Goal: Task Accomplishment & Management: Manage account settings

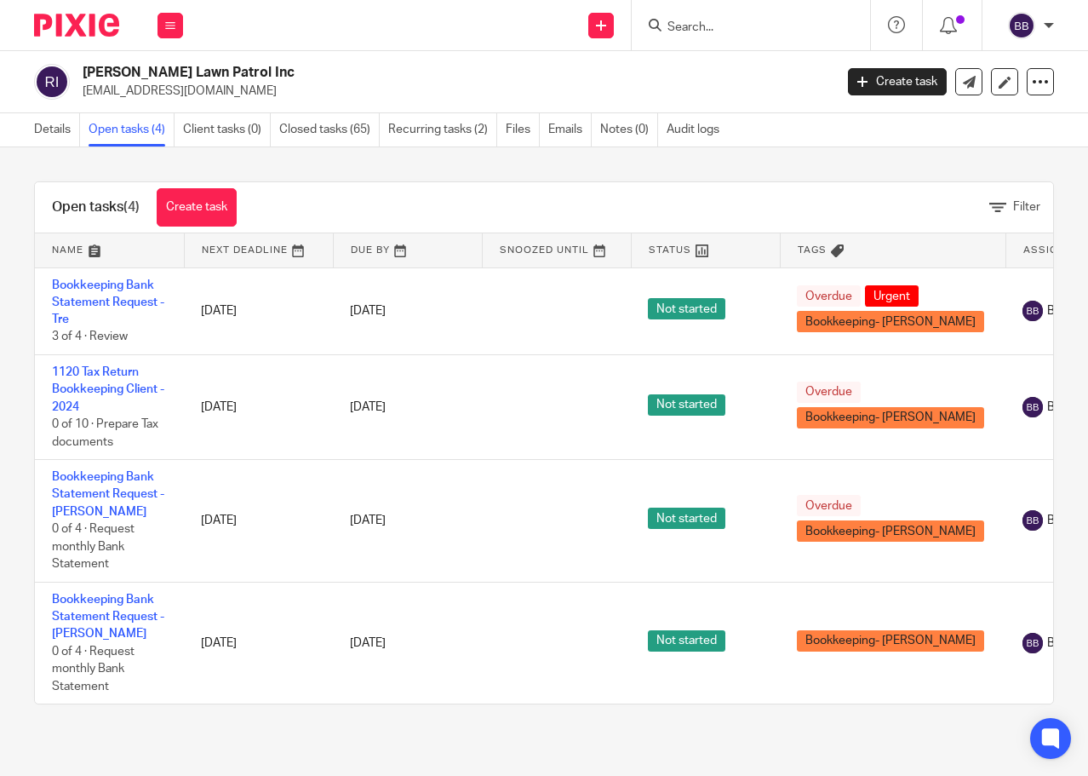
click at [720, 19] on form at bounding box center [756, 24] width 181 height 21
click at [690, 33] on input "Search" at bounding box center [742, 27] width 153 height 15
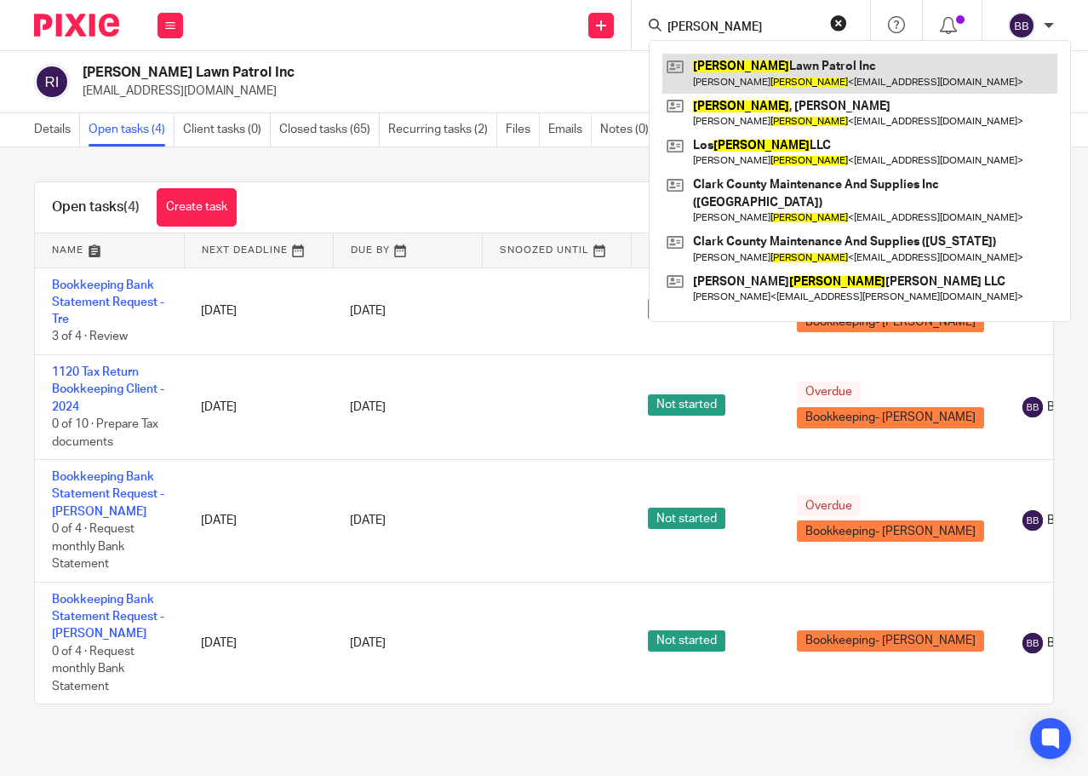
type input "Rosales"
click at [757, 70] on link at bounding box center [860, 73] width 395 height 39
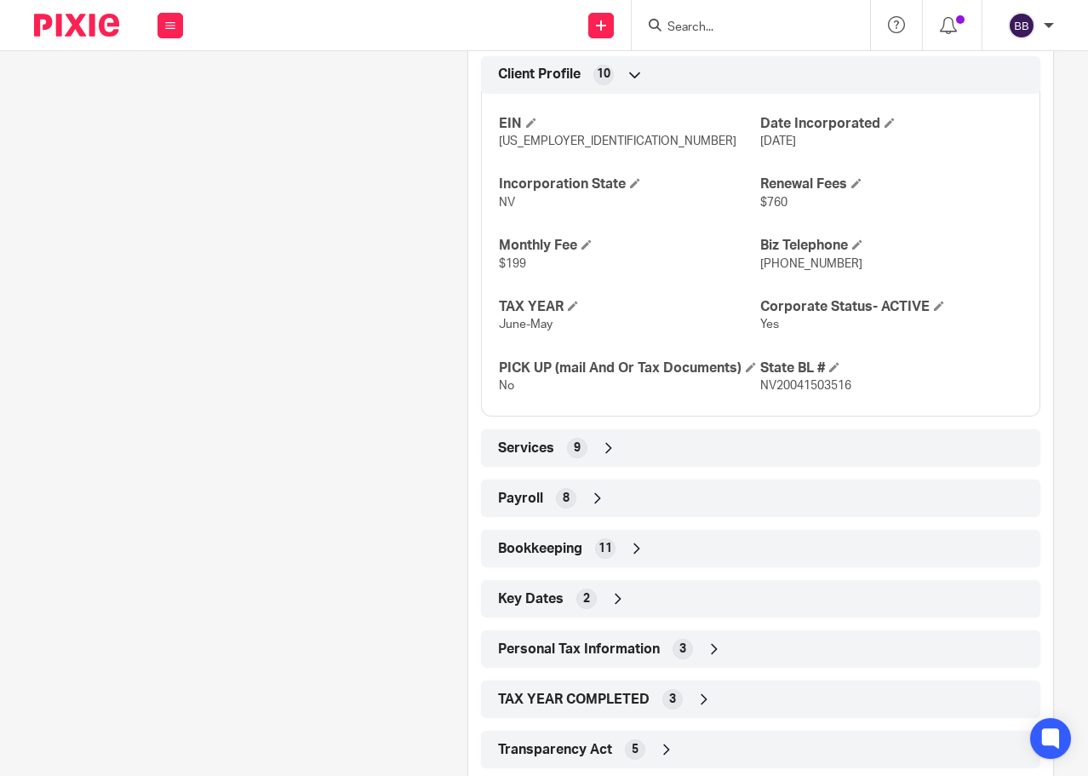
scroll to position [740, 0]
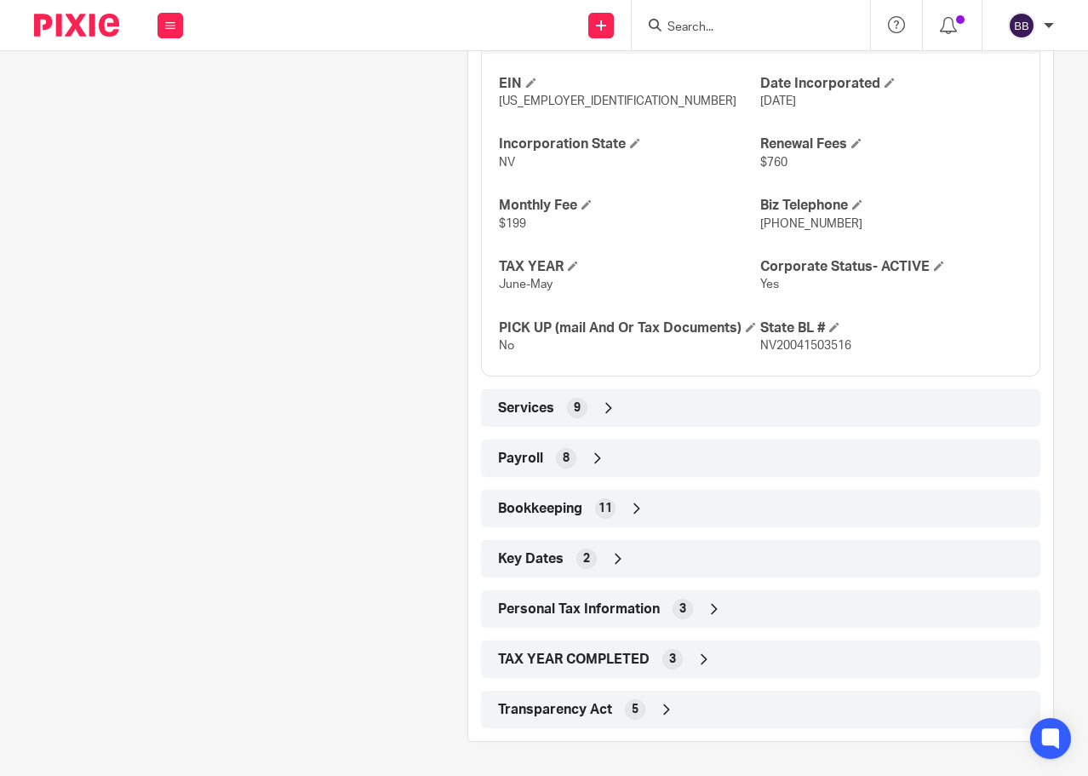
click at [701, 589] on div "Client type C Corporation Address P.O. Box 363940 N. [GEOGRAPHIC_DATA], [US_STA…" at bounding box center [760, 245] width 585 height 966
click at [706, 610] on icon at bounding box center [714, 608] width 17 height 17
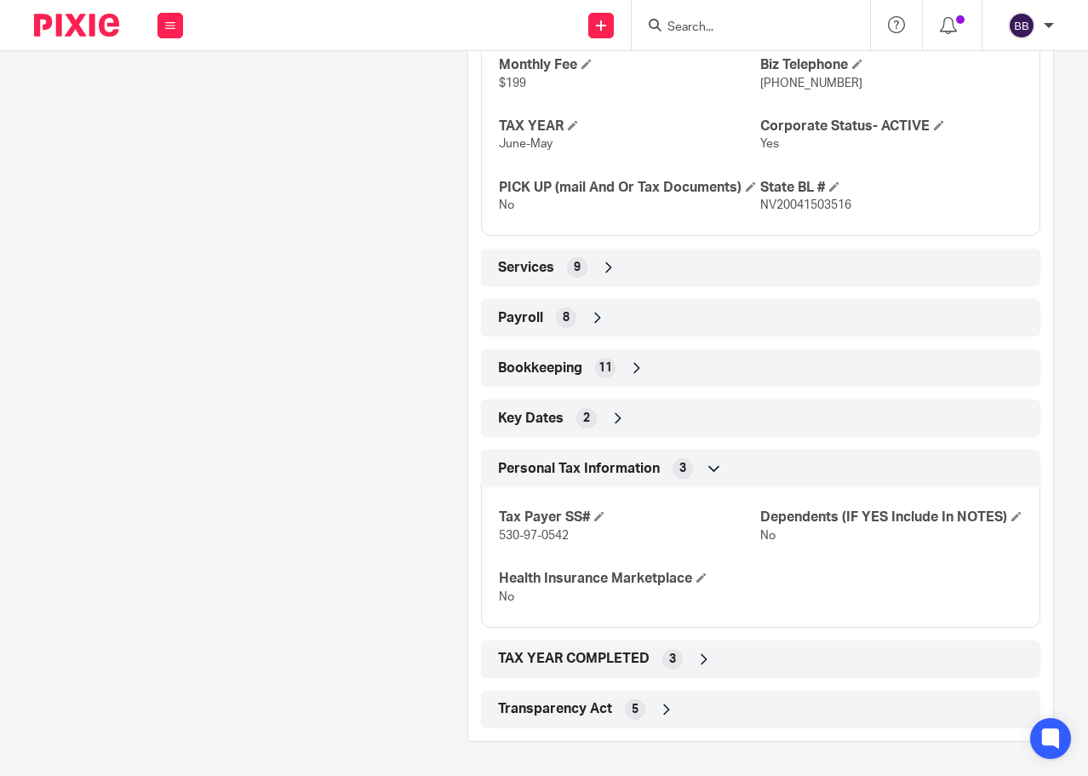
scroll to position [899, 0]
click at [669, 721] on div "Transparency Act 5" at bounding box center [761, 709] width 534 height 29
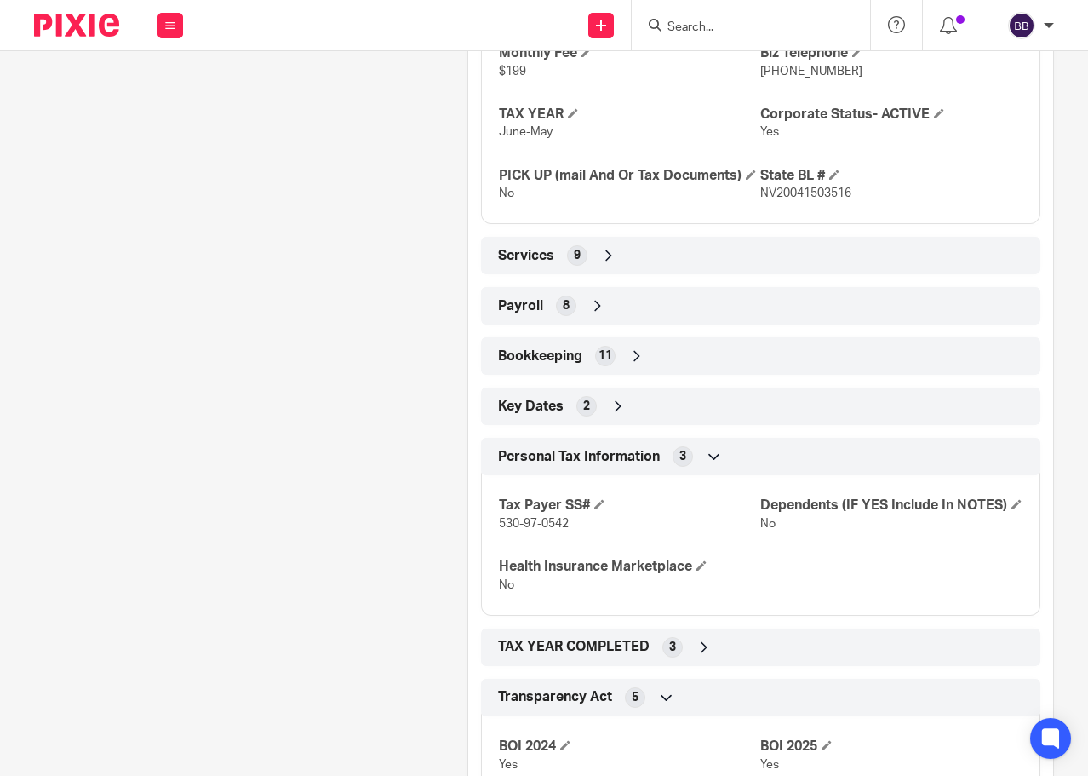
scroll to position [844, 0]
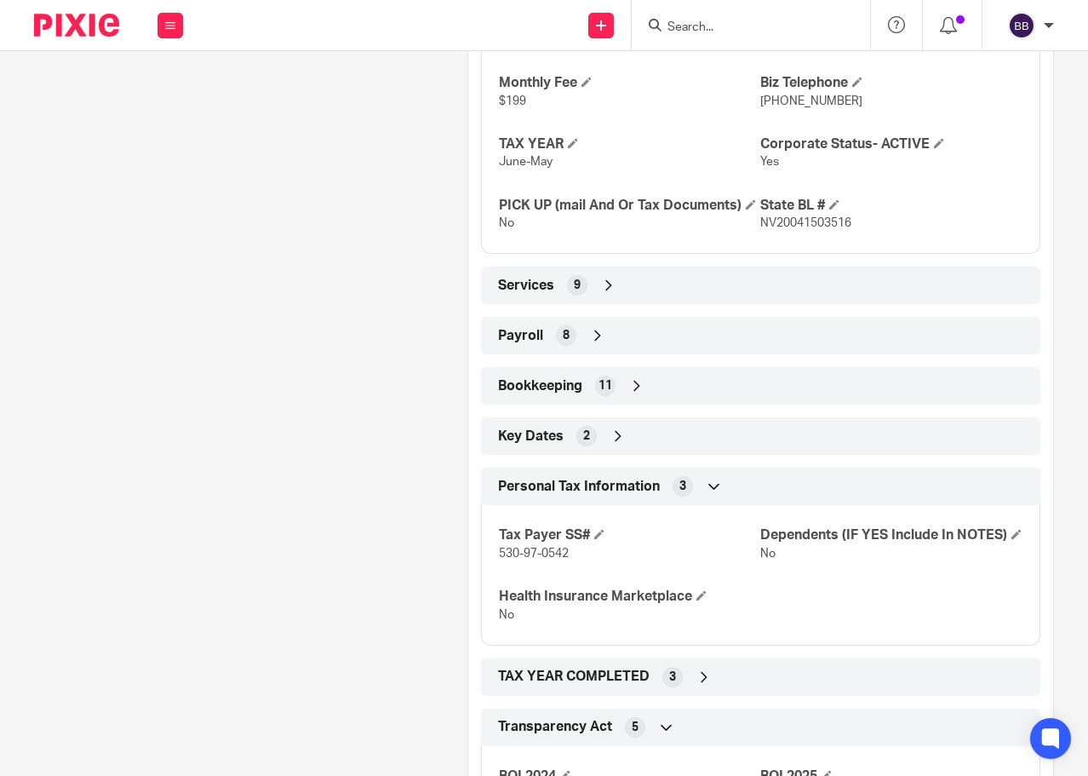
click at [662, 300] on div "Services 9" at bounding box center [761, 285] width 534 height 29
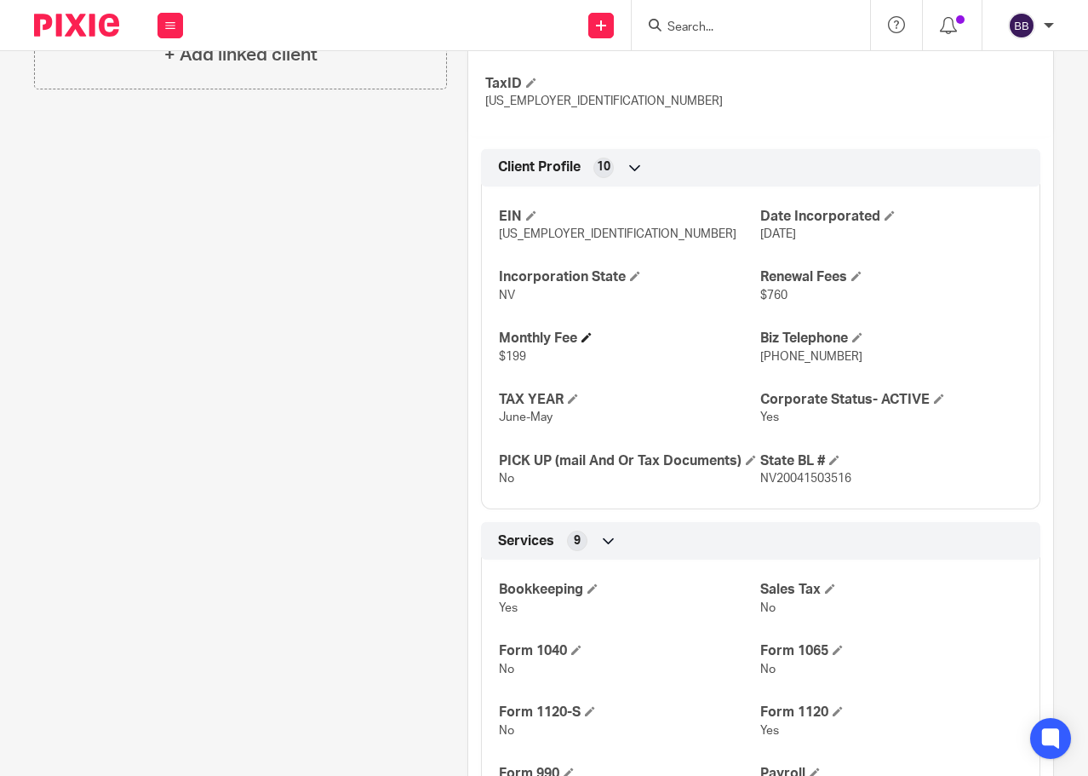
scroll to position [418, 0]
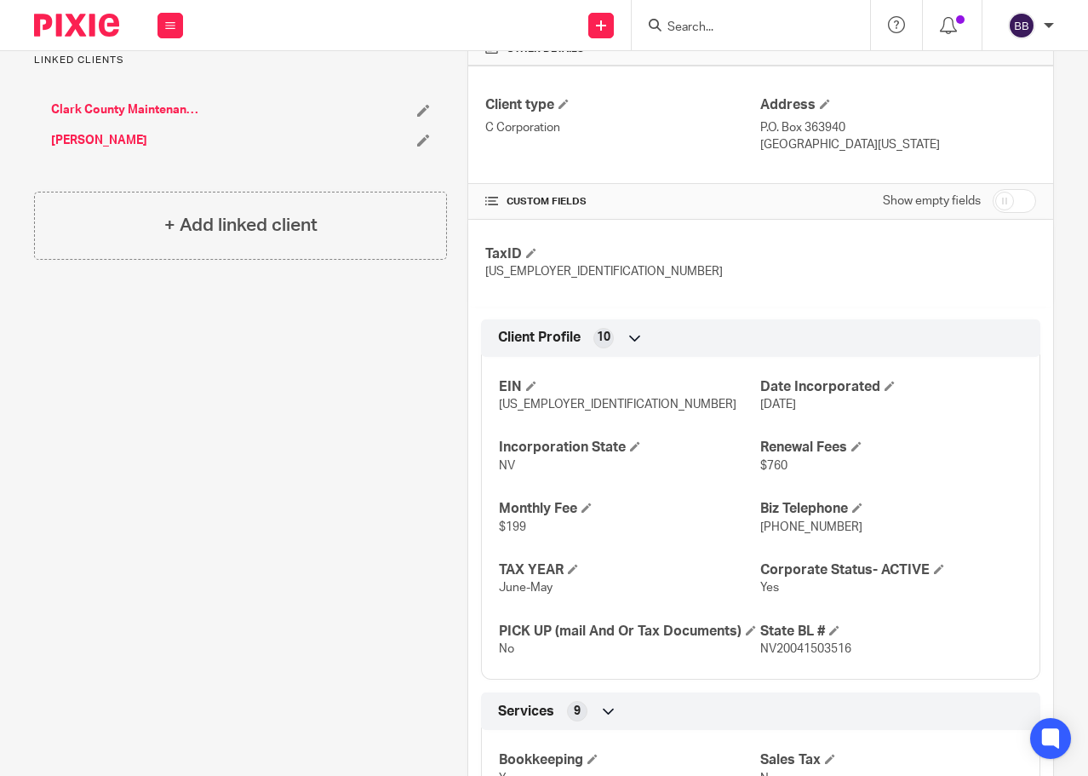
click at [998, 199] on input "checkbox" at bounding box center [1014, 201] width 43 height 24
checkbox input "true"
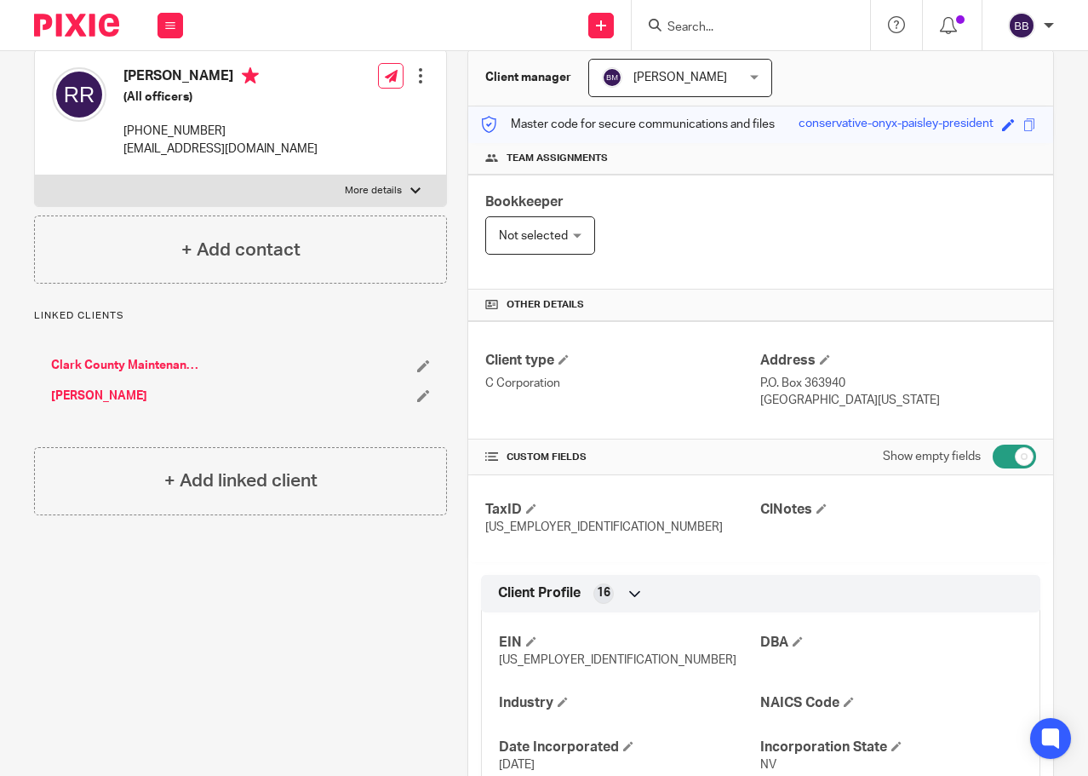
scroll to position [0, 0]
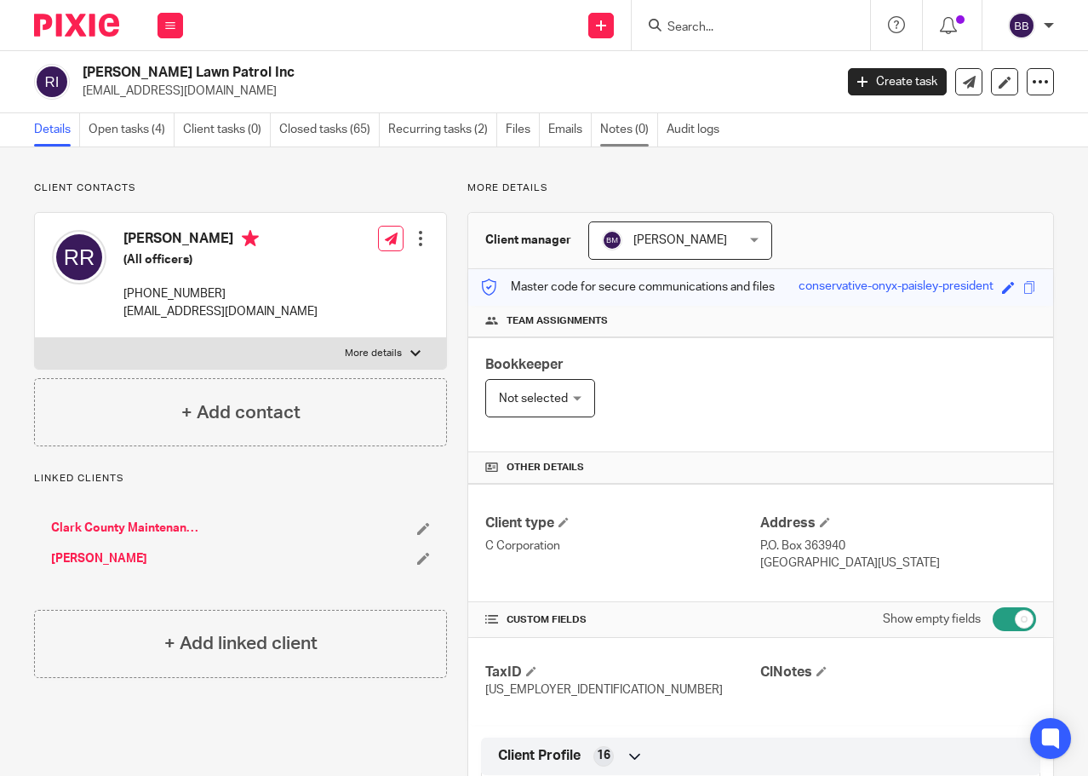
click at [623, 138] on link "Notes (0)" at bounding box center [629, 129] width 58 height 33
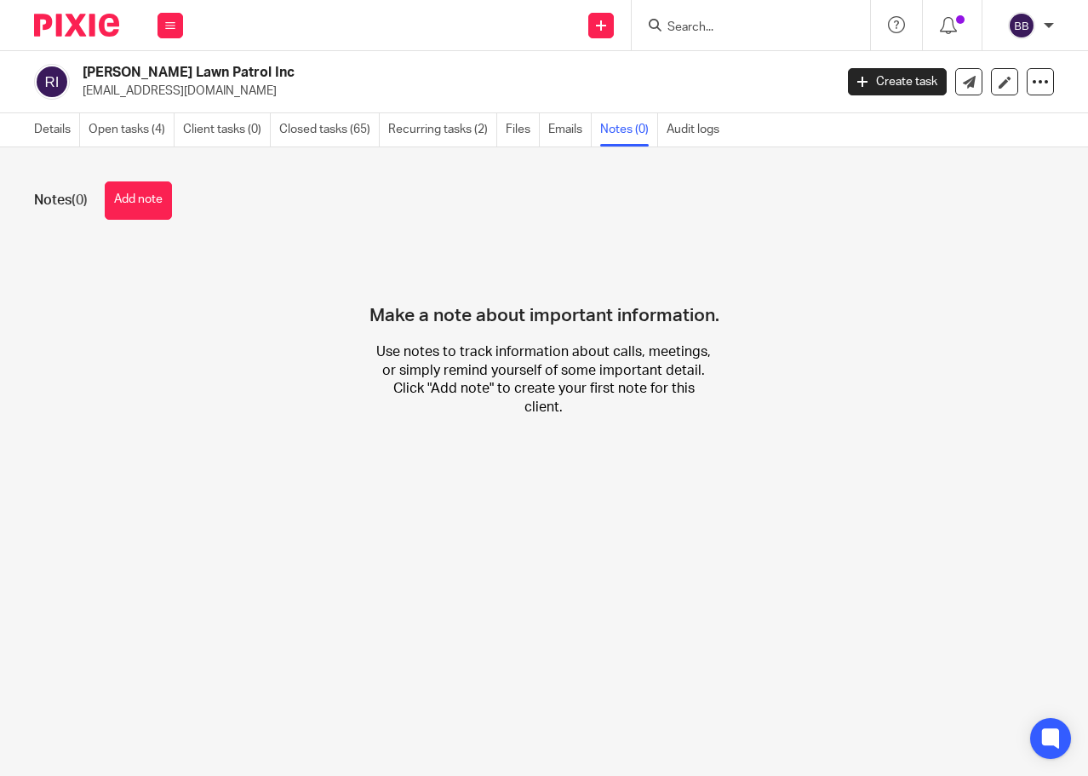
click at [125, 201] on button "Add note" at bounding box center [138, 200] width 67 height 38
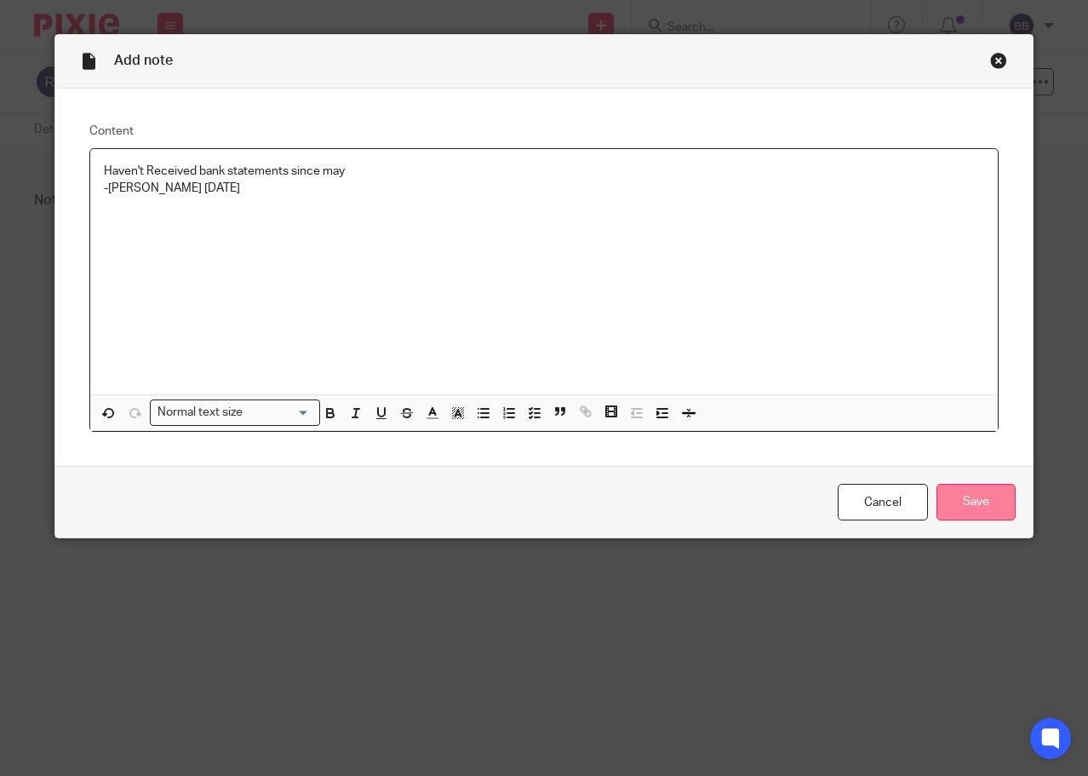
click at [987, 508] on input "Save" at bounding box center [976, 502] width 79 height 37
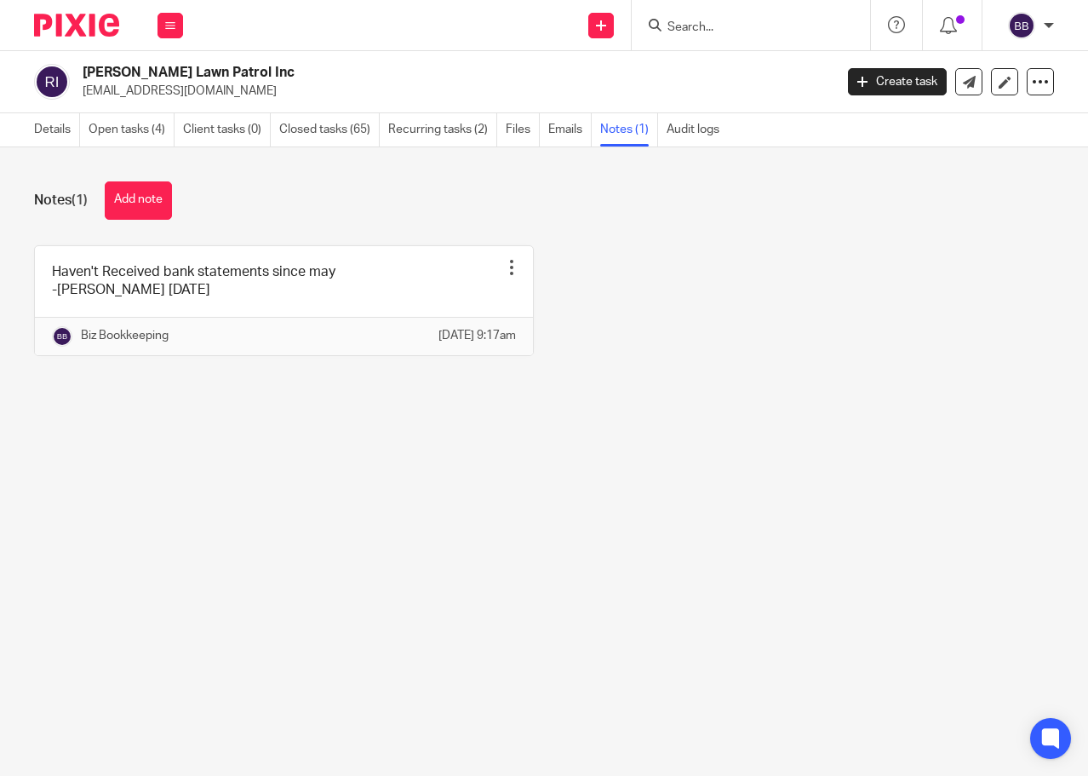
click at [95, 15] on img at bounding box center [76, 25] width 85 height 23
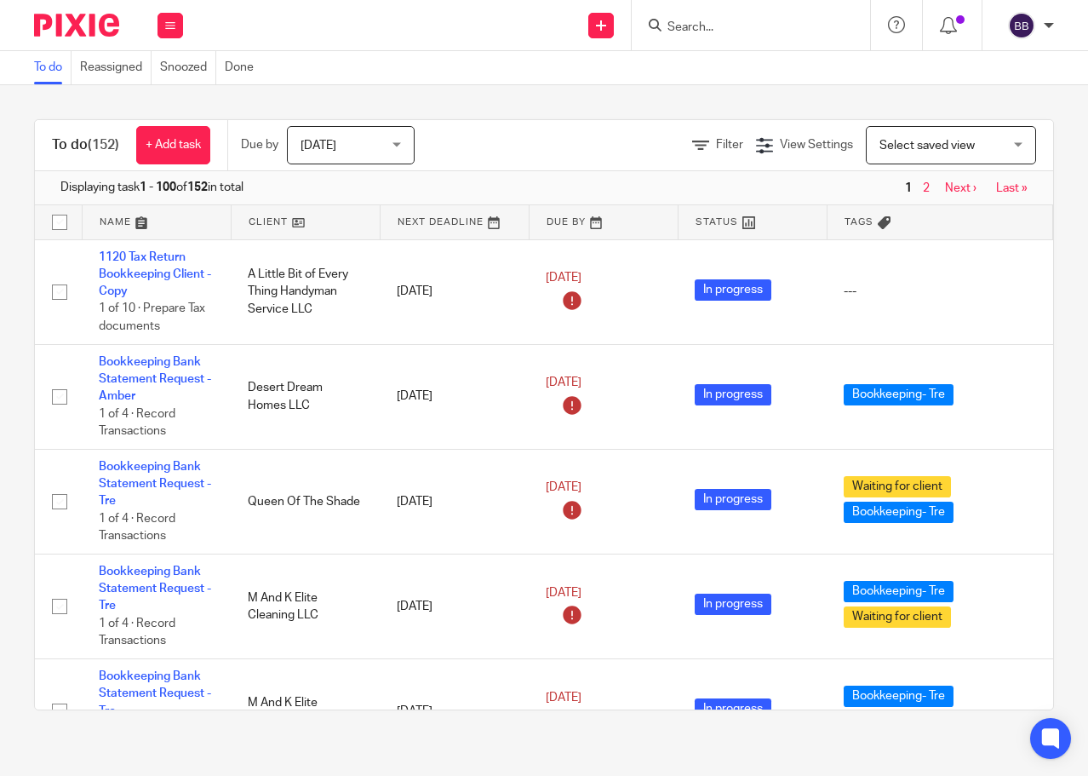
click at [763, 30] on input "Search" at bounding box center [742, 27] width 153 height 15
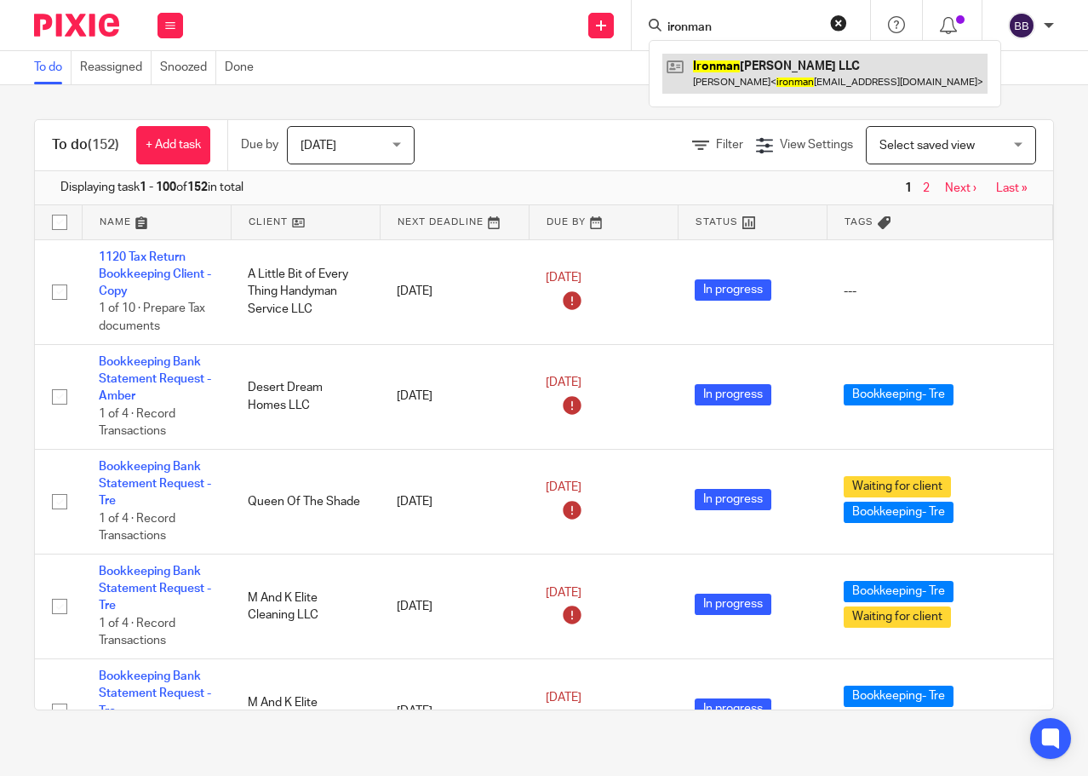
type input "ironman"
click at [732, 70] on link at bounding box center [825, 73] width 325 height 39
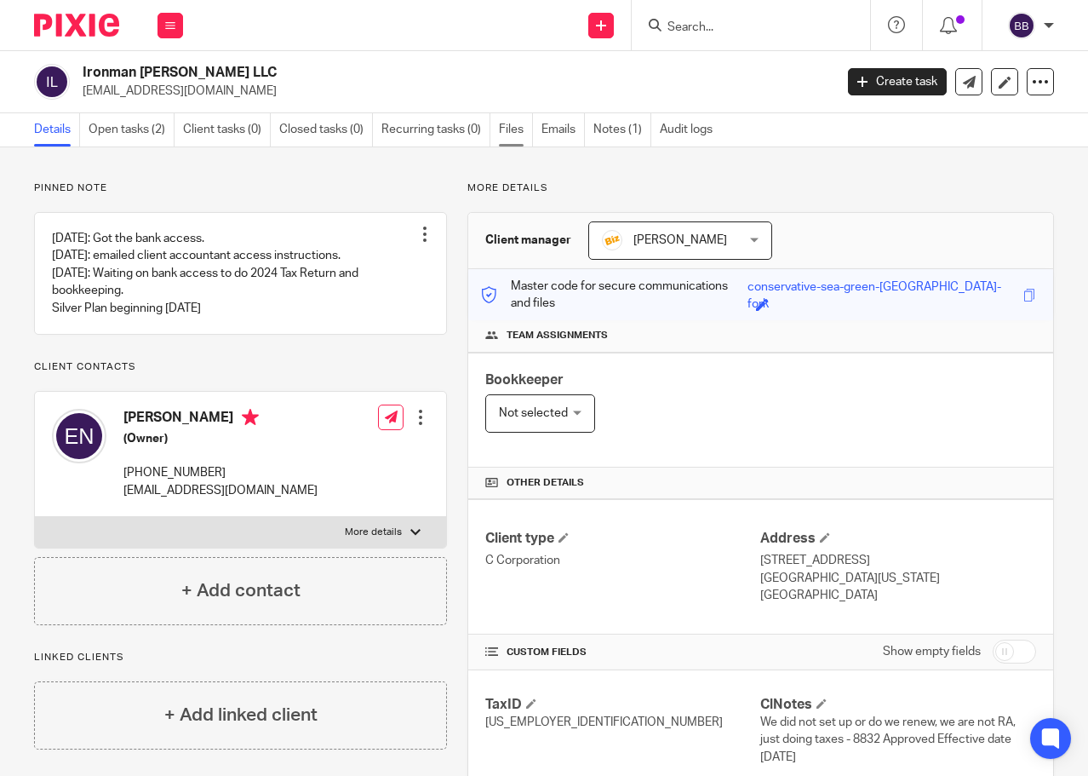
click at [511, 125] on link "Files" at bounding box center [516, 129] width 34 height 33
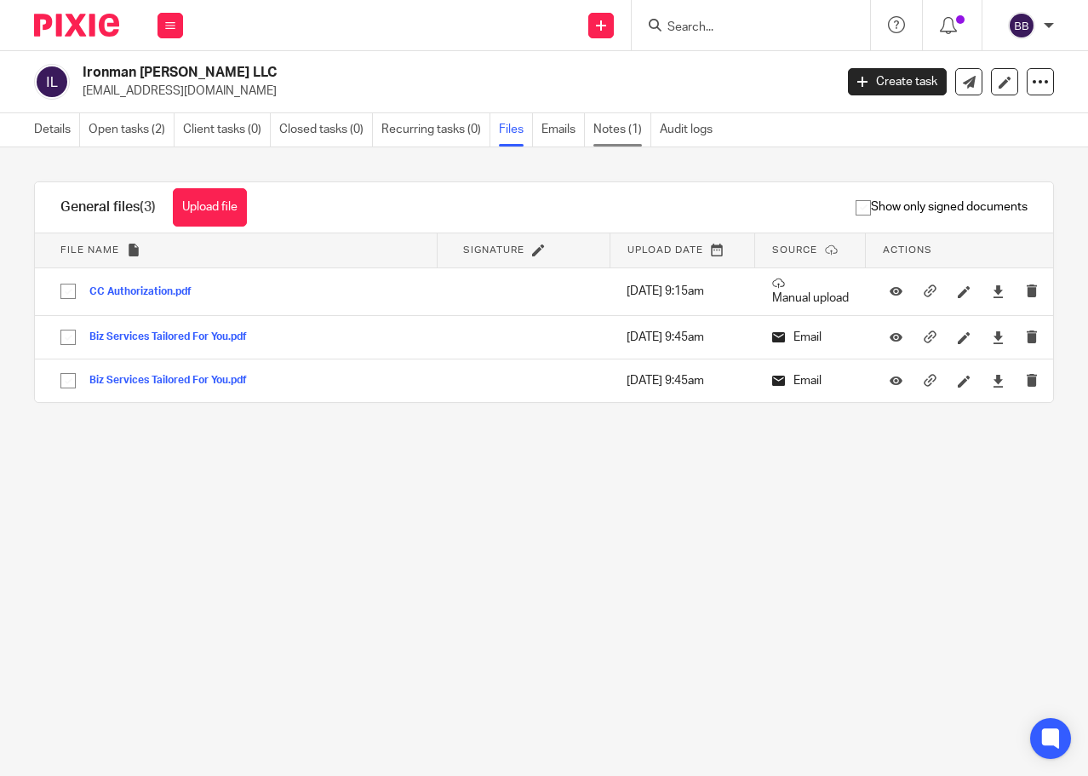
click at [626, 123] on link "Notes (1)" at bounding box center [623, 129] width 58 height 33
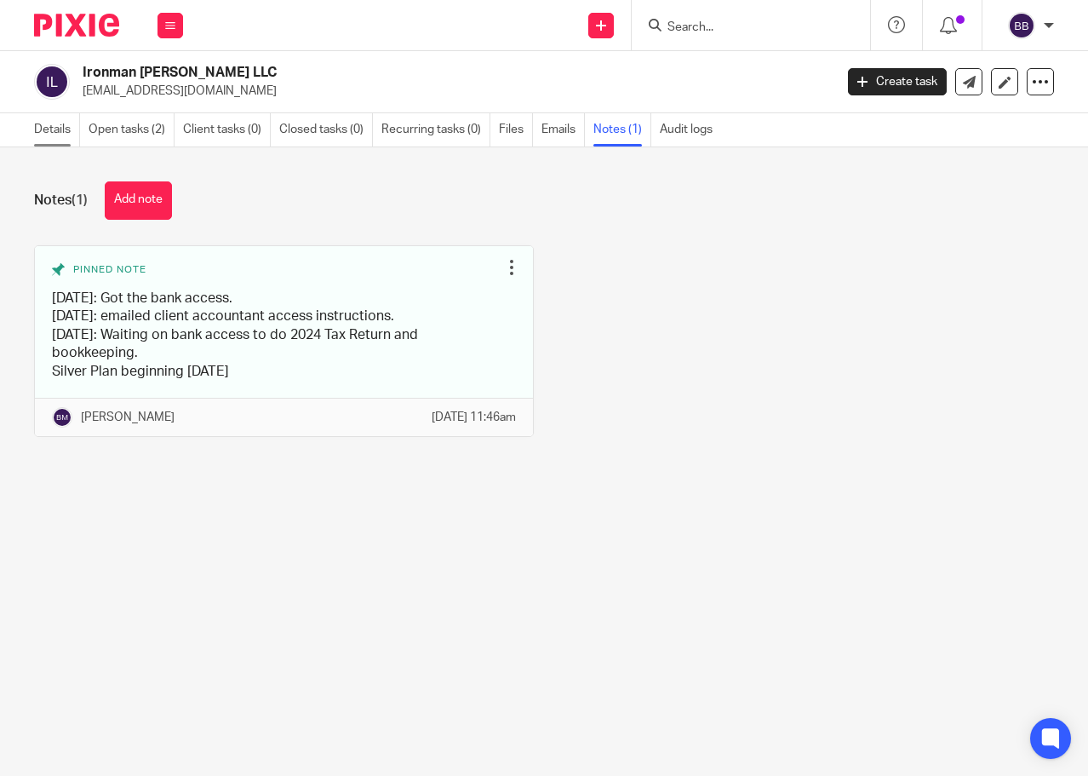
click at [43, 129] on link "Details" at bounding box center [57, 129] width 46 height 33
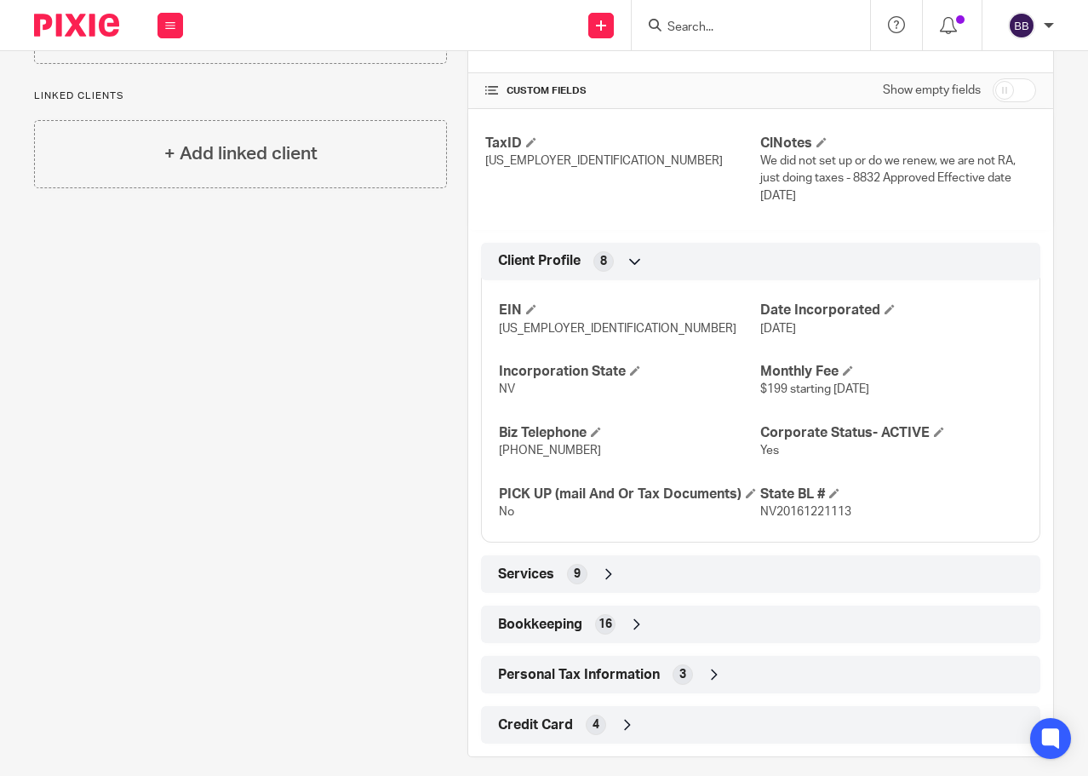
scroll to position [580, 0]
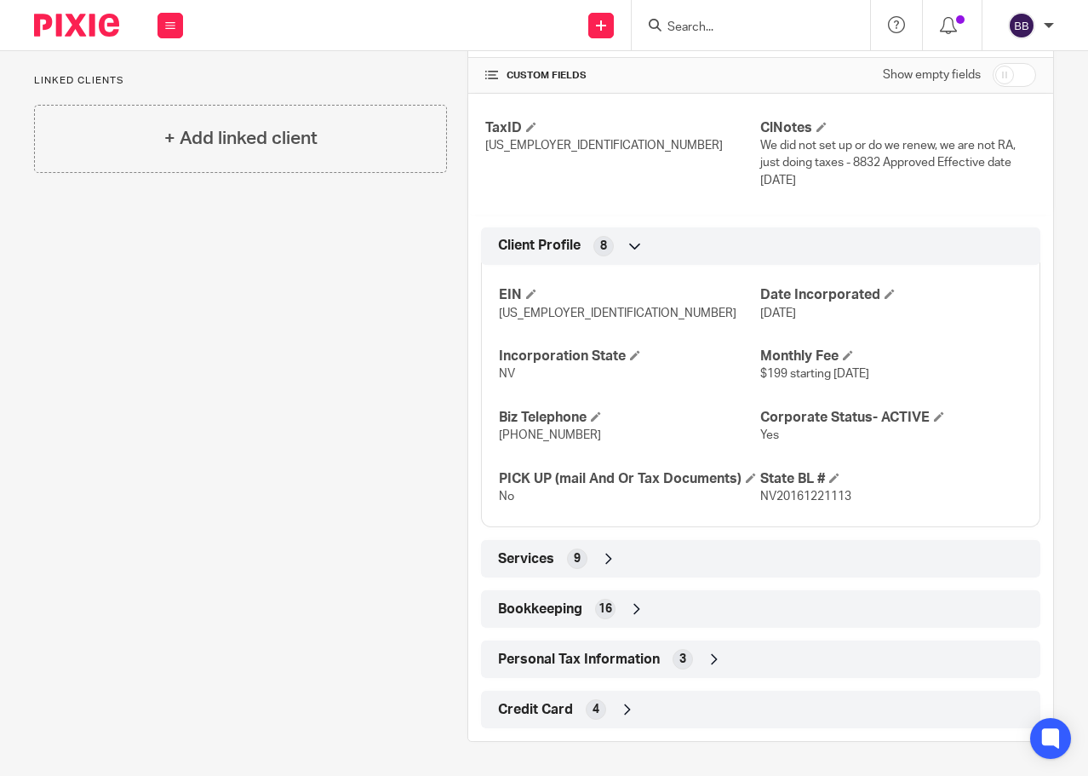
click at [692, 565] on div "Services 9" at bounding box center [761, 558] width 534 height 29
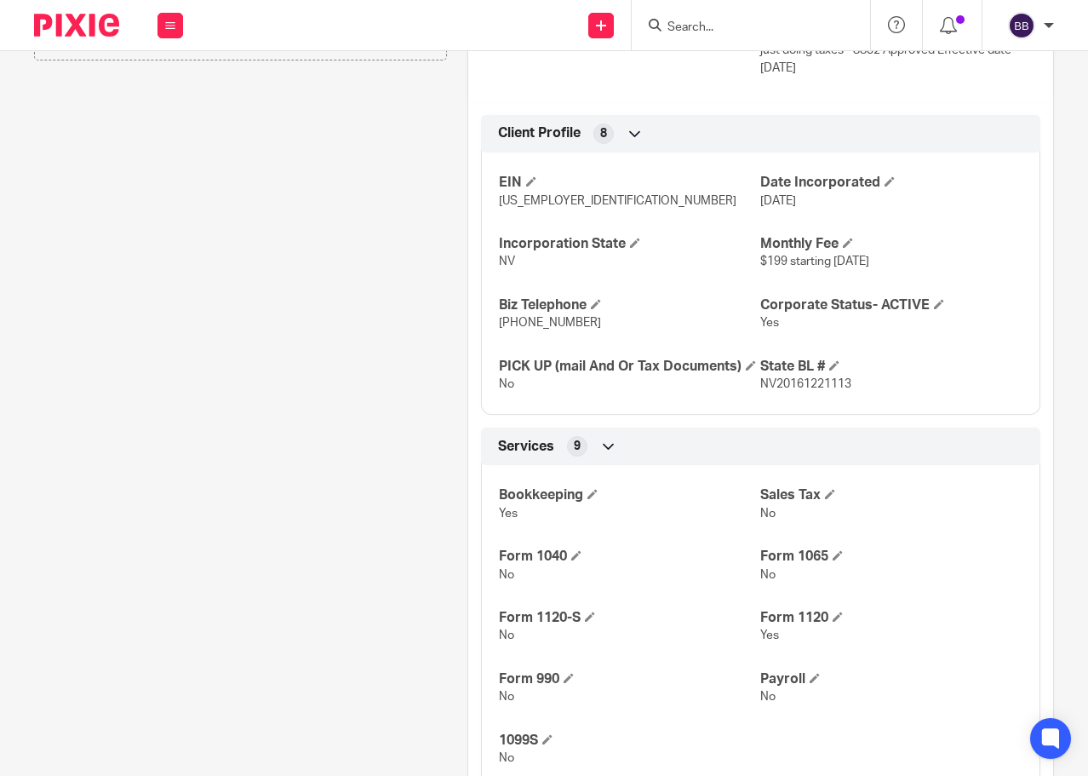
scroll to position [904, 0]
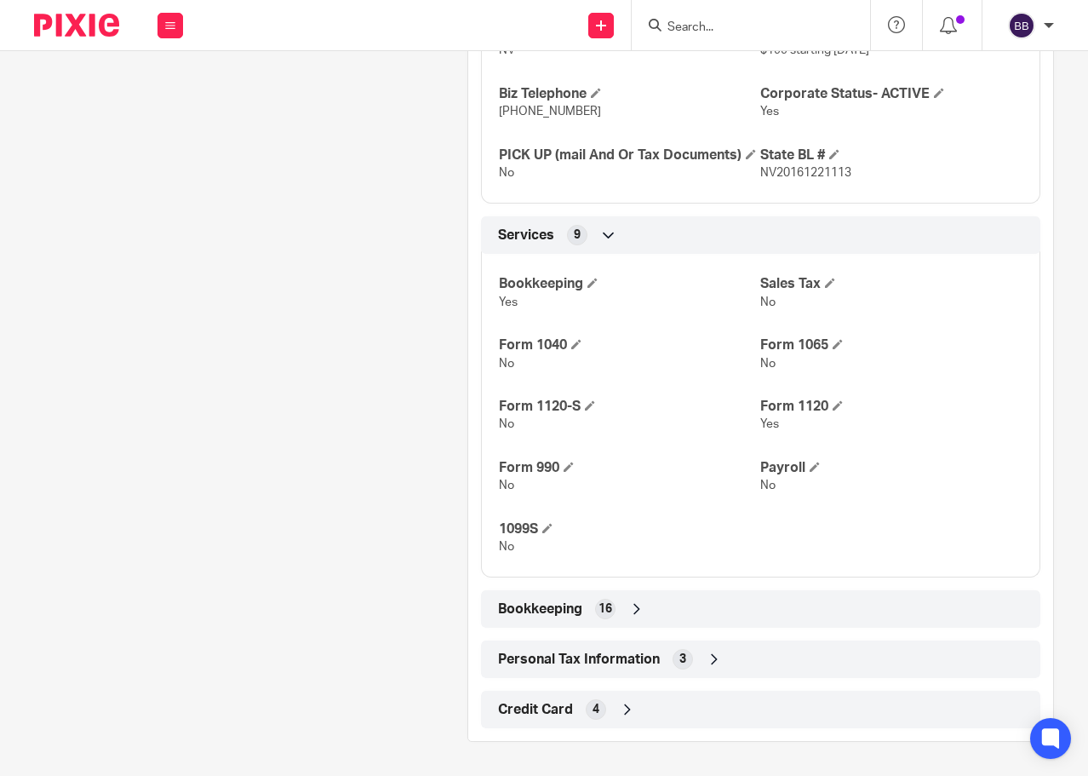
click at [733, 623] on div "Bookkeeping 16" at bounding box center [761, 608] width 534 height 29
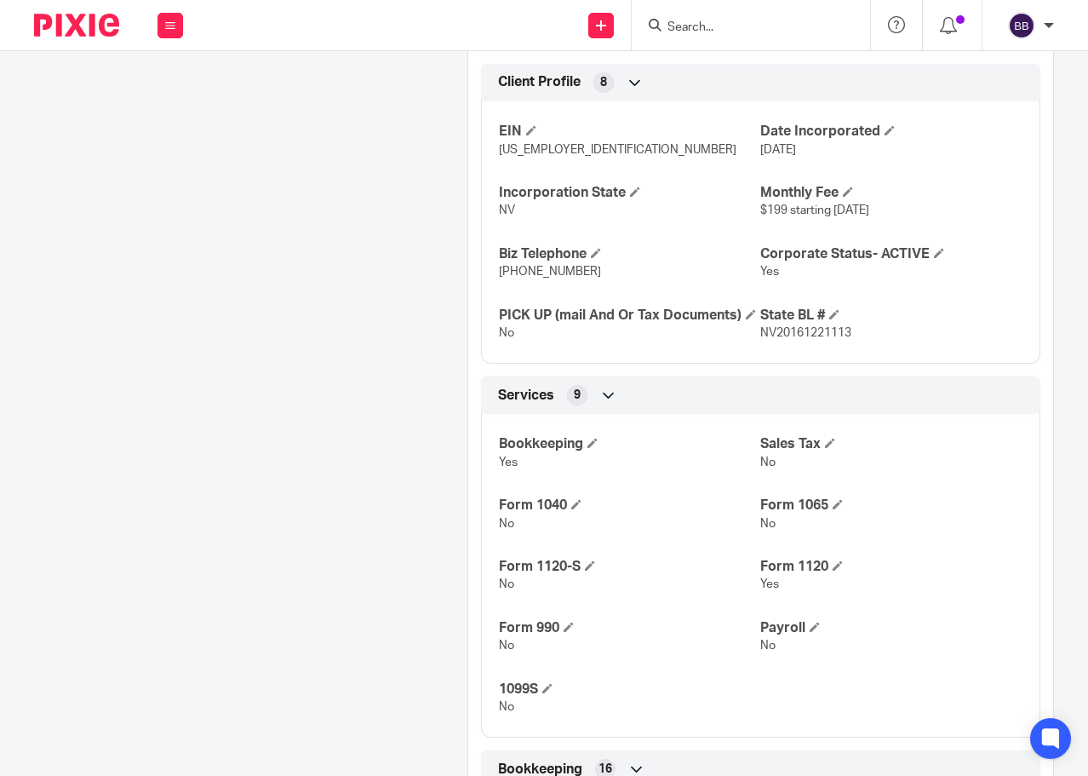
scroll to position [1192, 0]
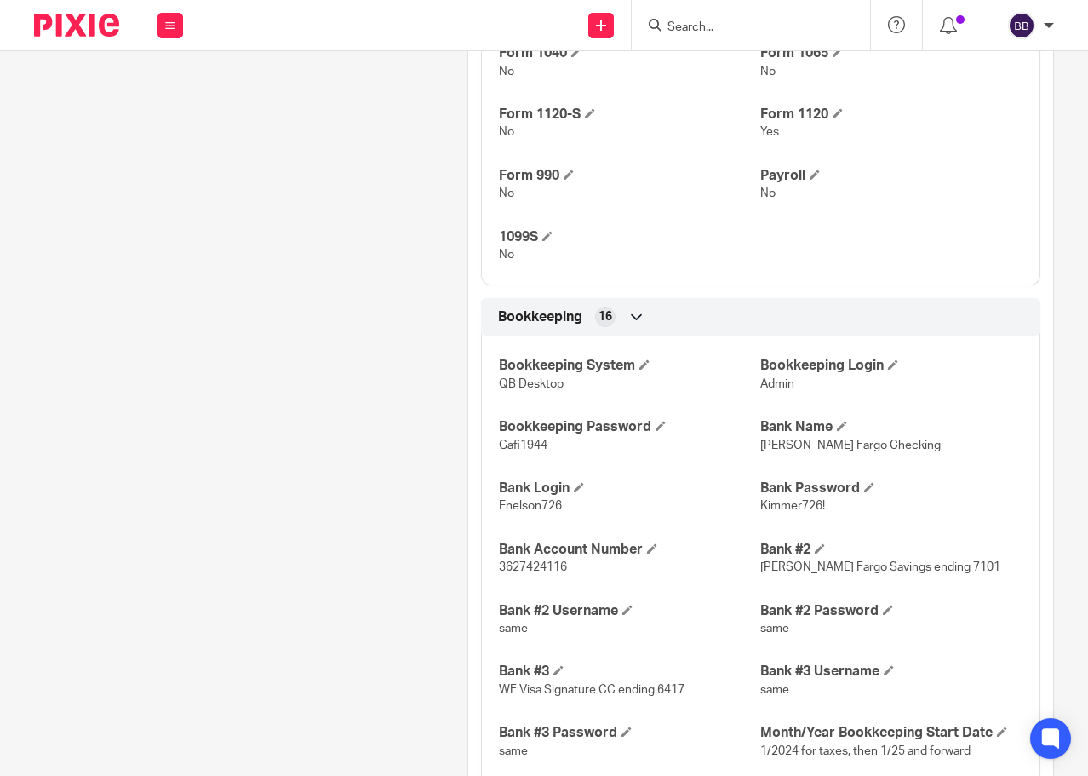
click at [728, 29] on input "Search" at bounding box center [742, 27] width 153 height 15
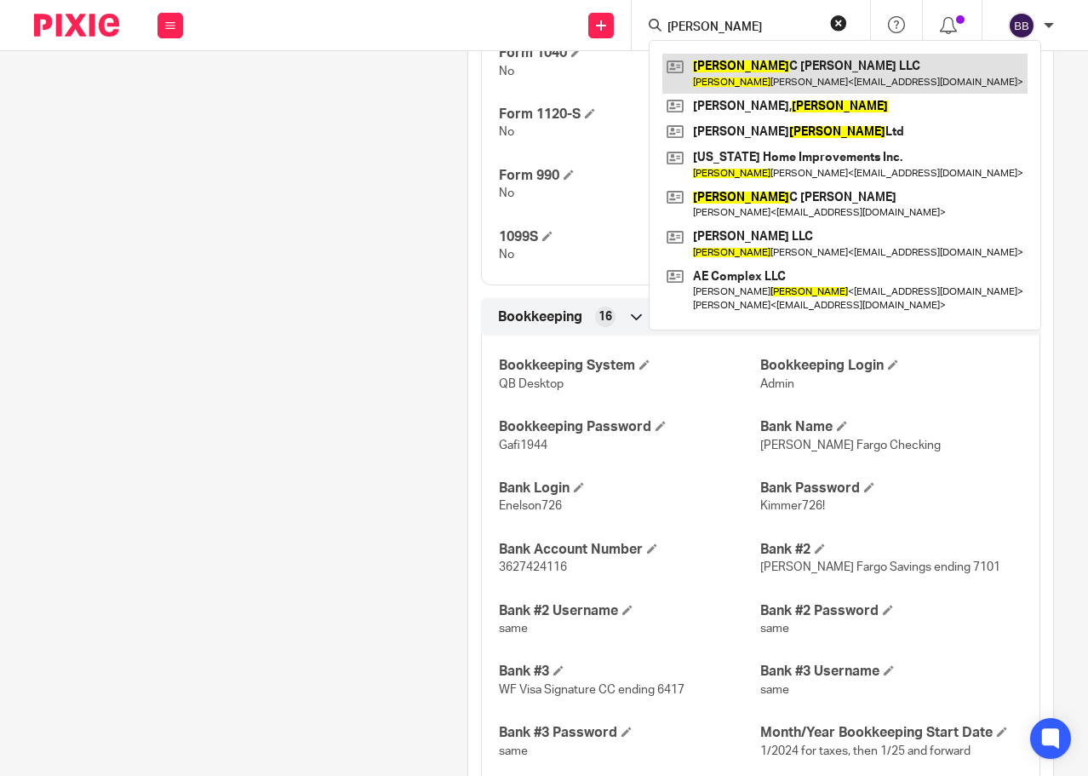
type input "Vincent"
click at [724, 83] on link at bounding box center [845, 73] width 365 height 39
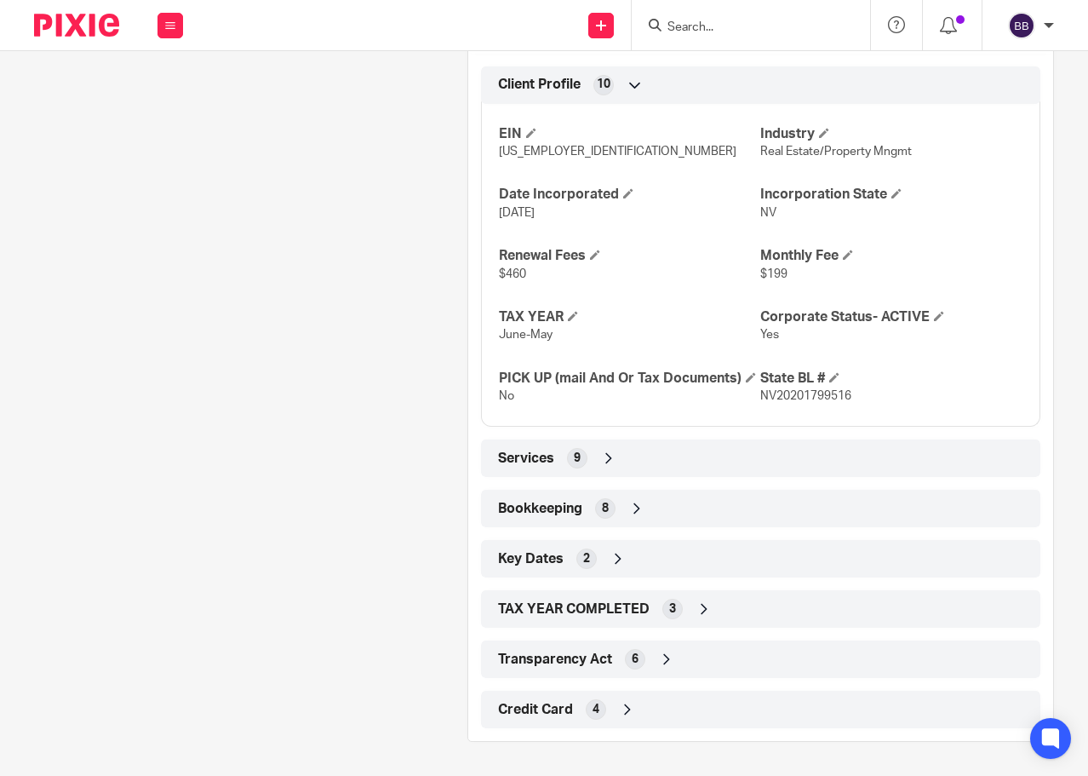
scroll to position [690, 0]
click at [581, 468] on div "Services 9" at bounding box center [761, 458] width 534 height 29
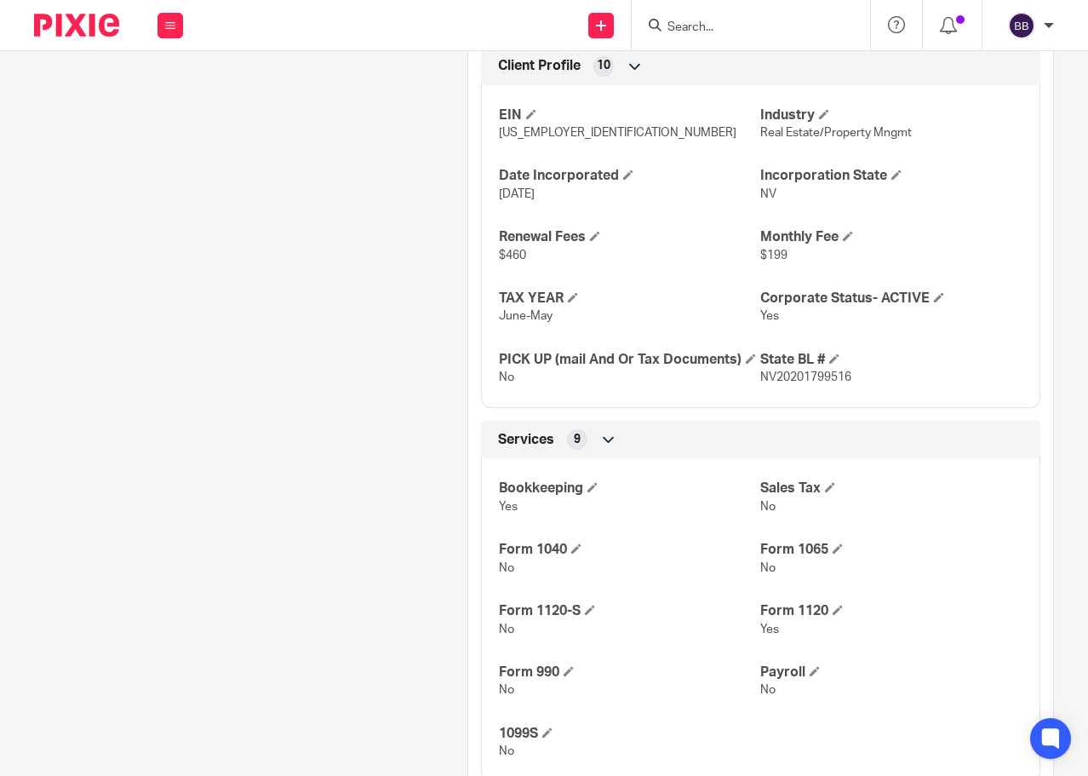
click at [581, 454] on div "Services 9" at bounding box center [761, 439] width 534 height 29
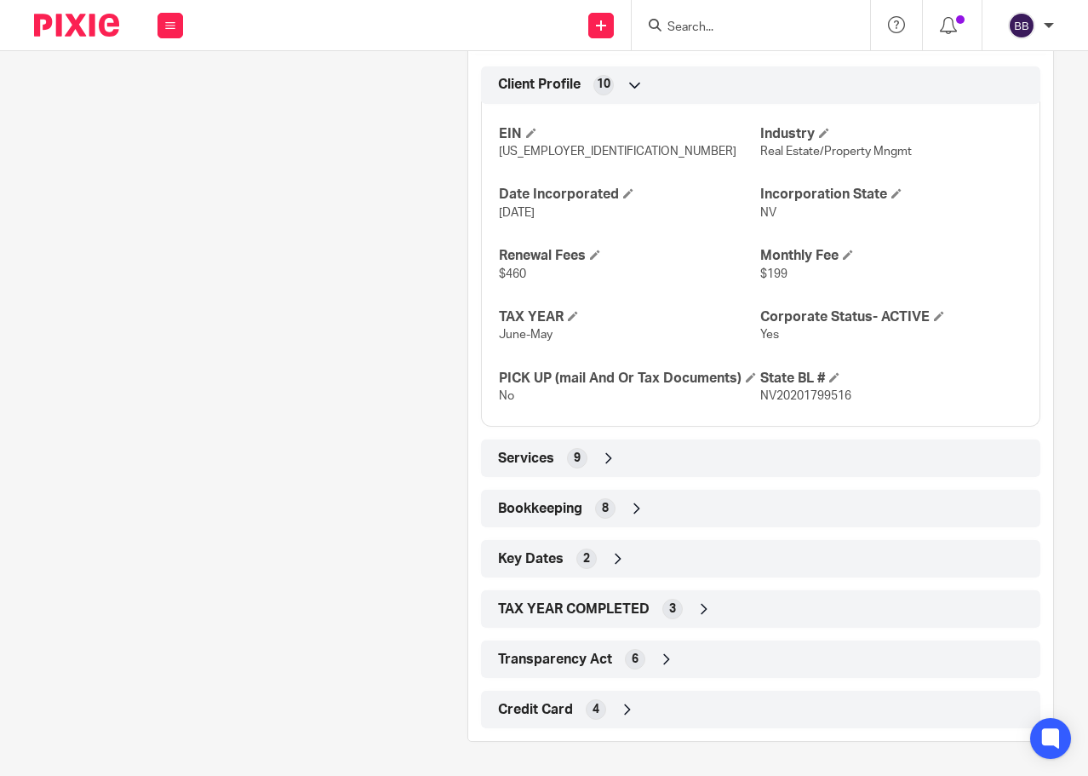
click at [586, 497] on div "Bookkeeping 8" at bounding box center [761, 508] width 534 height 29
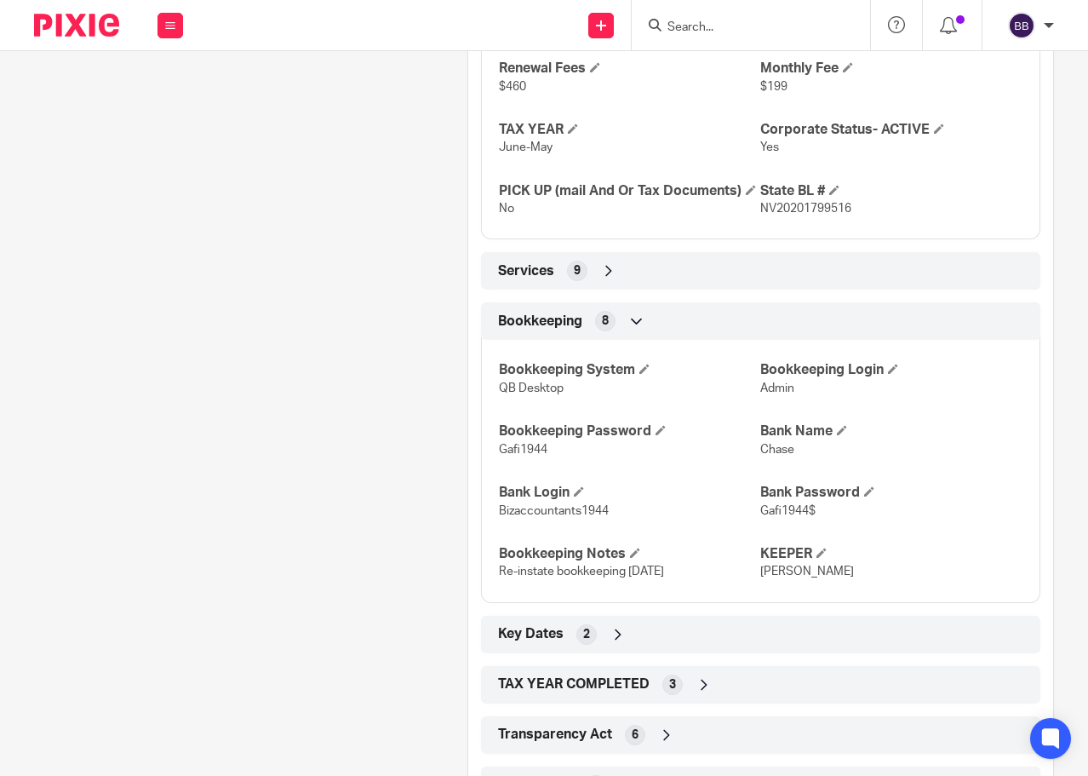
scroll to position [860, 0]
drag, startPoint x: 497, startPoint y: 531, endPoint x: 599, endPoint y: 526, distance: 102.4
click at [616, 518] on p "Bizaccountants1944" at bounding box center [630, 509] width 262 height 17
copy span "Bizaccountants1944"
